Goal: Share content: Share content

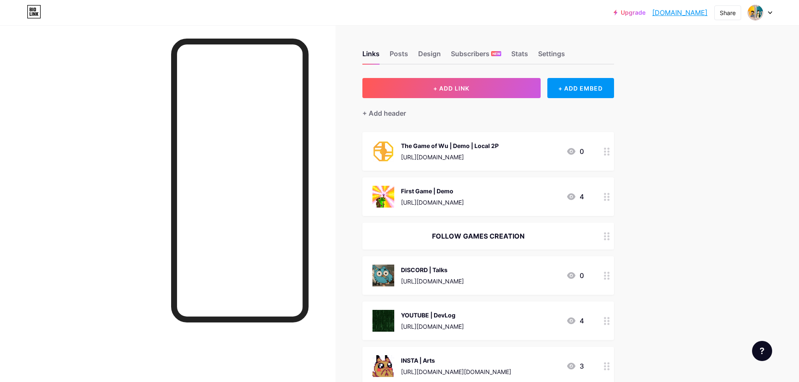
click at [436, 190] on div "First Game | Demo" at bounding box center [432, 191] width 63 height 9
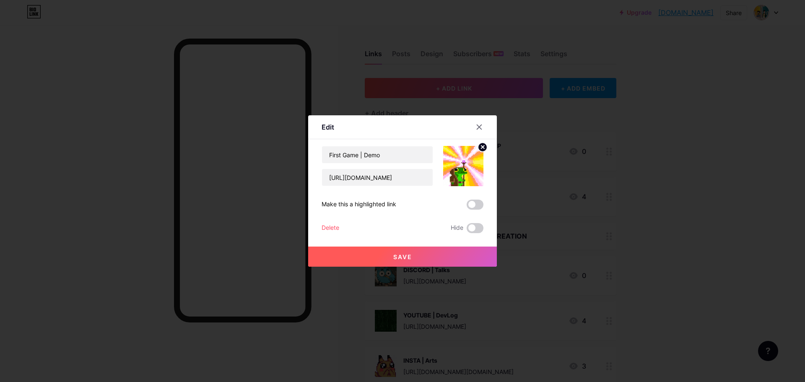
click at [393, 259] on span "Save" at bounding box center [402, 256] width 19 height 7
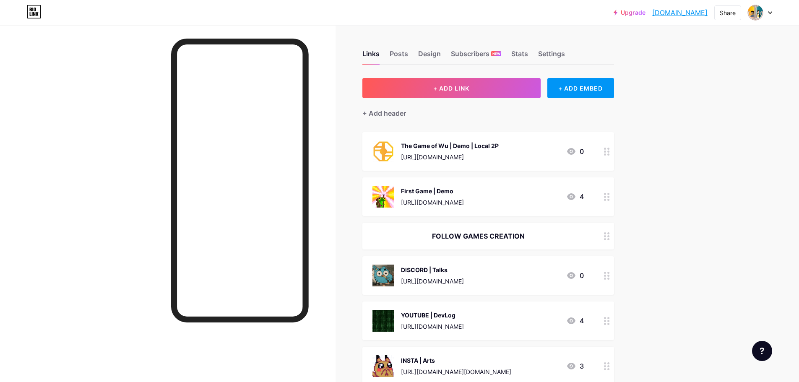
drag, startPoint x: 436, startPoint y: 235, endPoint x: 525, endPoint y: 241, distance: 89.1
click at [525, 241] on div "FOLLOW GAMES CREATION" at bounding box center [488, 236] width 252 height 27
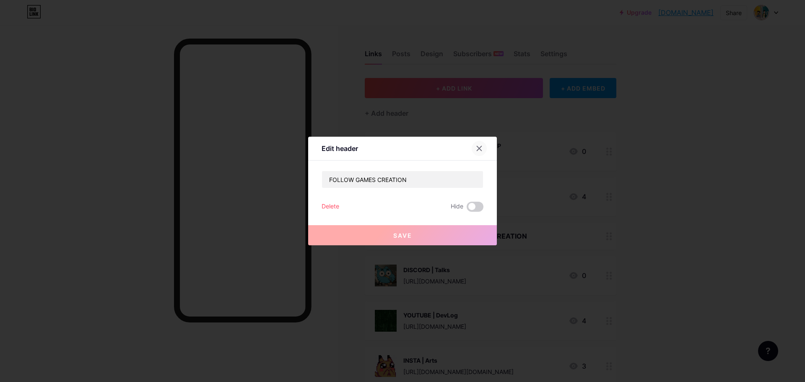
click at [478, 147] on icon at bounding box center [479, 148] width 7 height 7
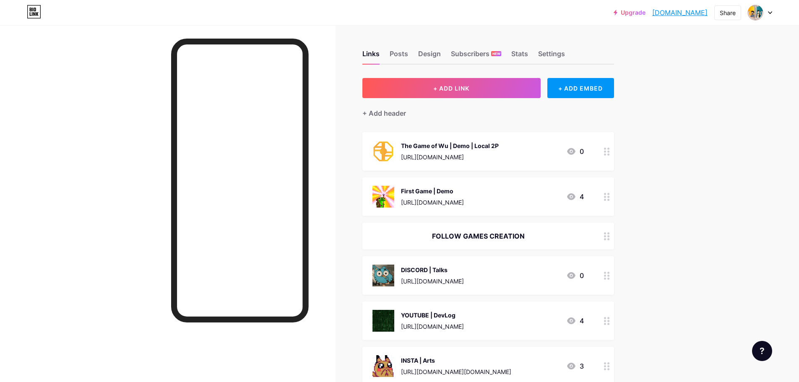
click at [422, 187] on div "First Game | Demo" at bounding box center [432, 191] width 63 height 9
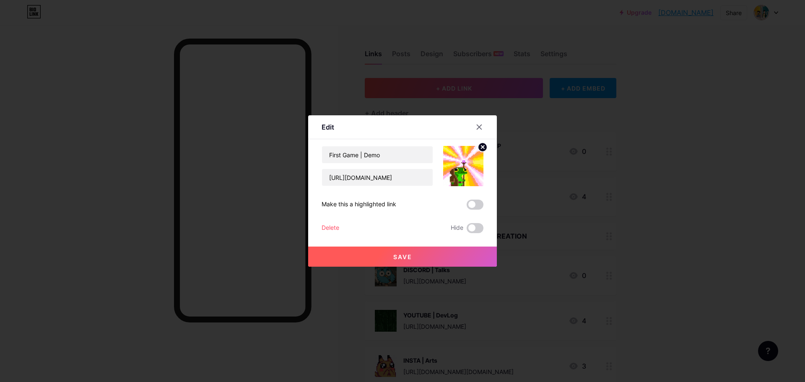
click at [408, 253] on span "Save" at bounding box center [402, 256] width 19 height 7
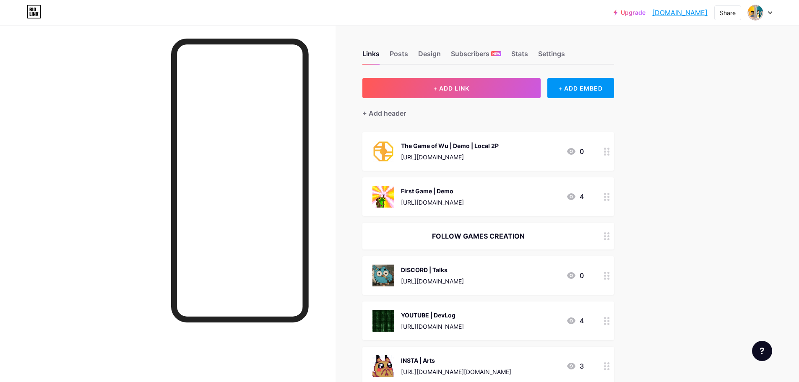
click at [416, 195] on div "First Game | Demo [URL][DOMAIN_NAME]" at bounding box center [432, 197] width 63 height 22
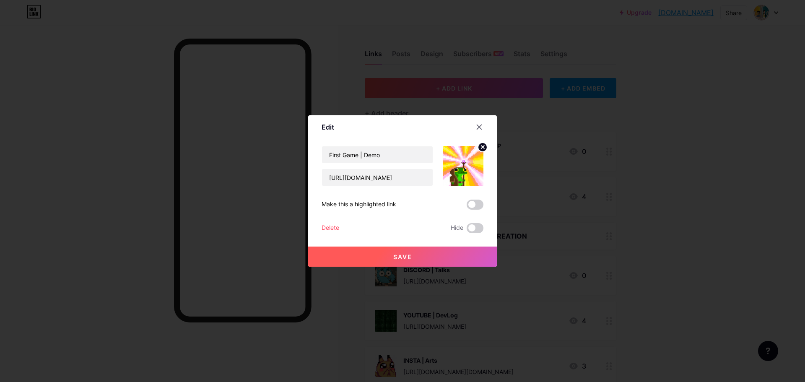
click at [402, 261] on button "Save" at bounding box center [402, 256] width 189 height 20
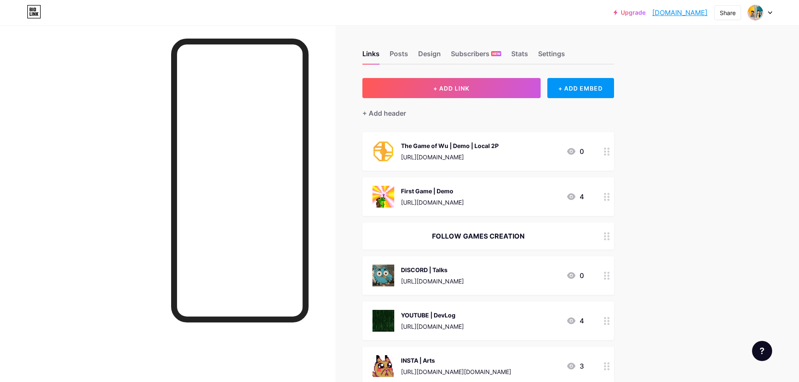
click at [667, 15] on link "[DOMAIN_NAME]" at bounding box center [679, 13] width 55 height 10
